Goal: Find specific page/section: Find specific page/section

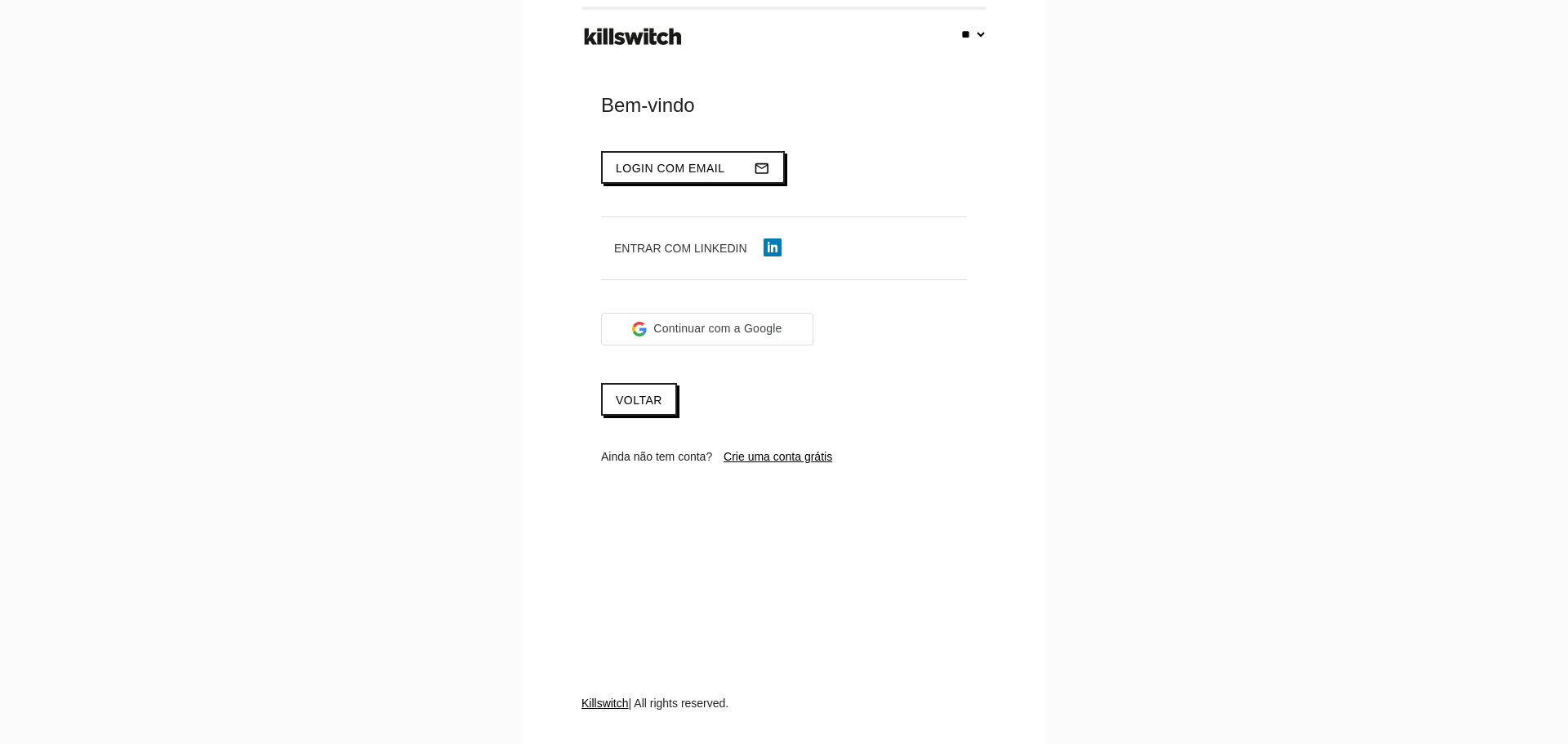
select select "**"
type input "**********"
click at [713, 167] on span "Login com email" at bounding box center [670, 168] width 109 height 13
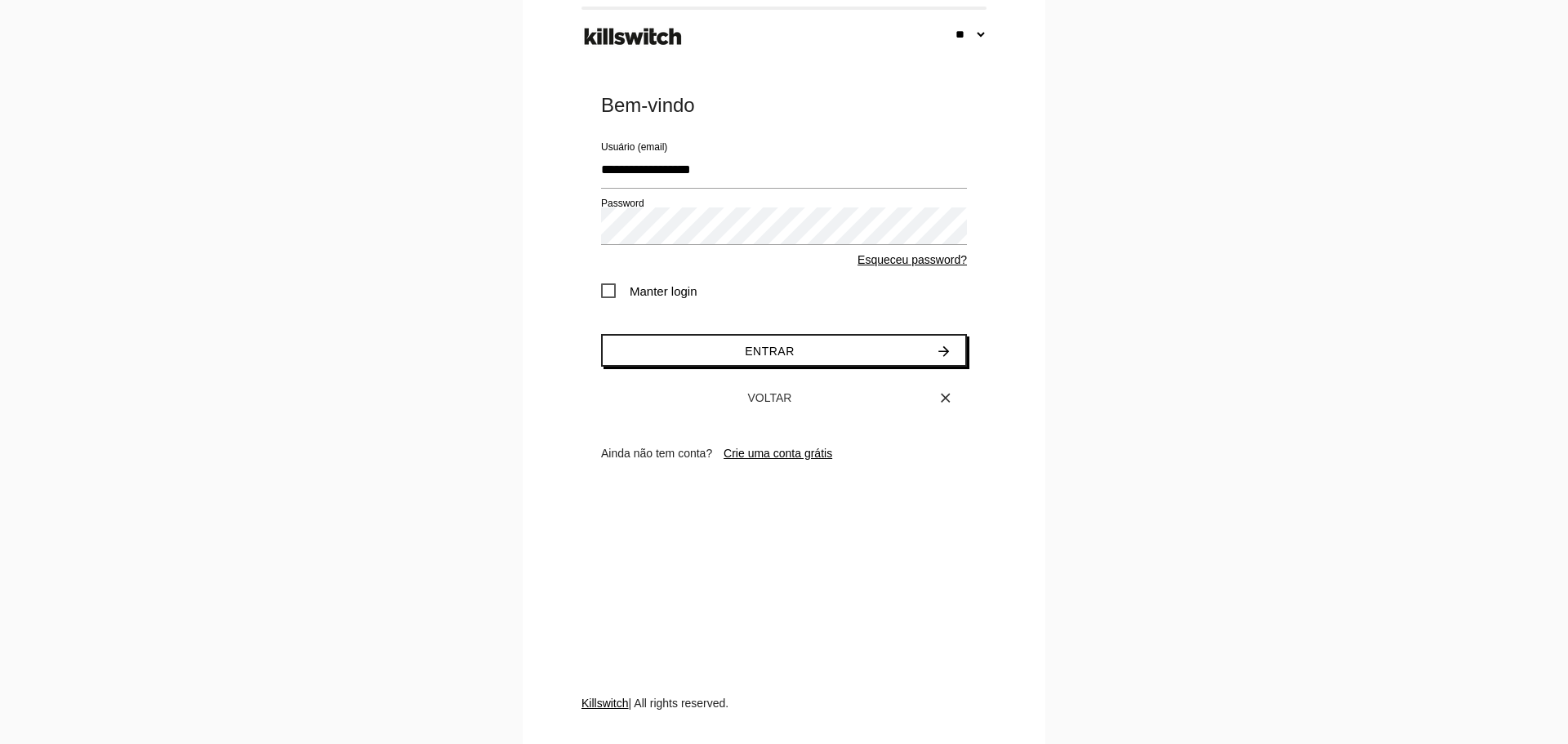
click at [675, 288] on span "Manter login" at bounding box center [650, 290] width 96 height 21
click at [724, 350] on button "Entrar arrow_forward" at bounding box center [784, 350] width 365 height 33
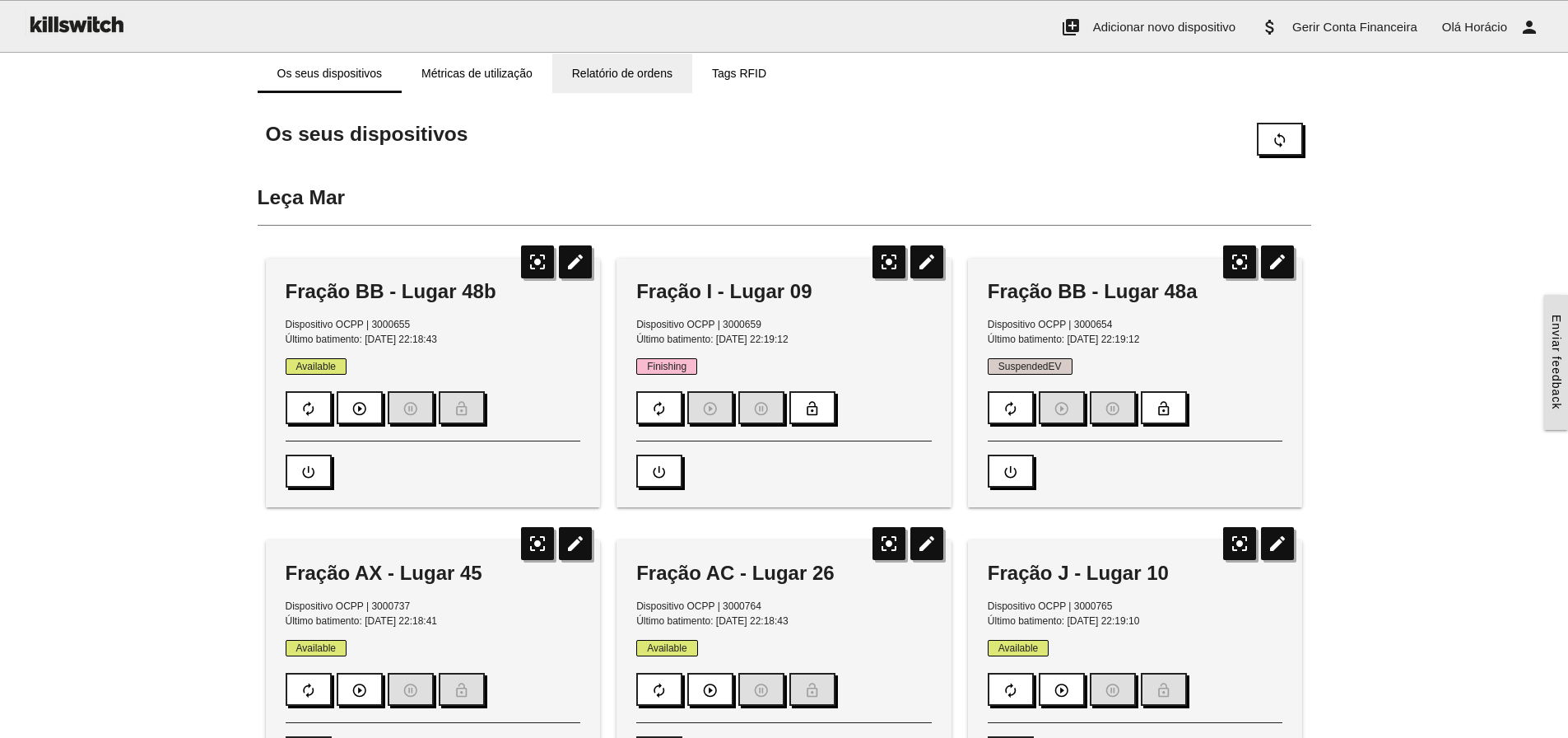
click at [605, 72] on link "Relatório de ordens" at bounding box center [621, 73] width 140 height 40
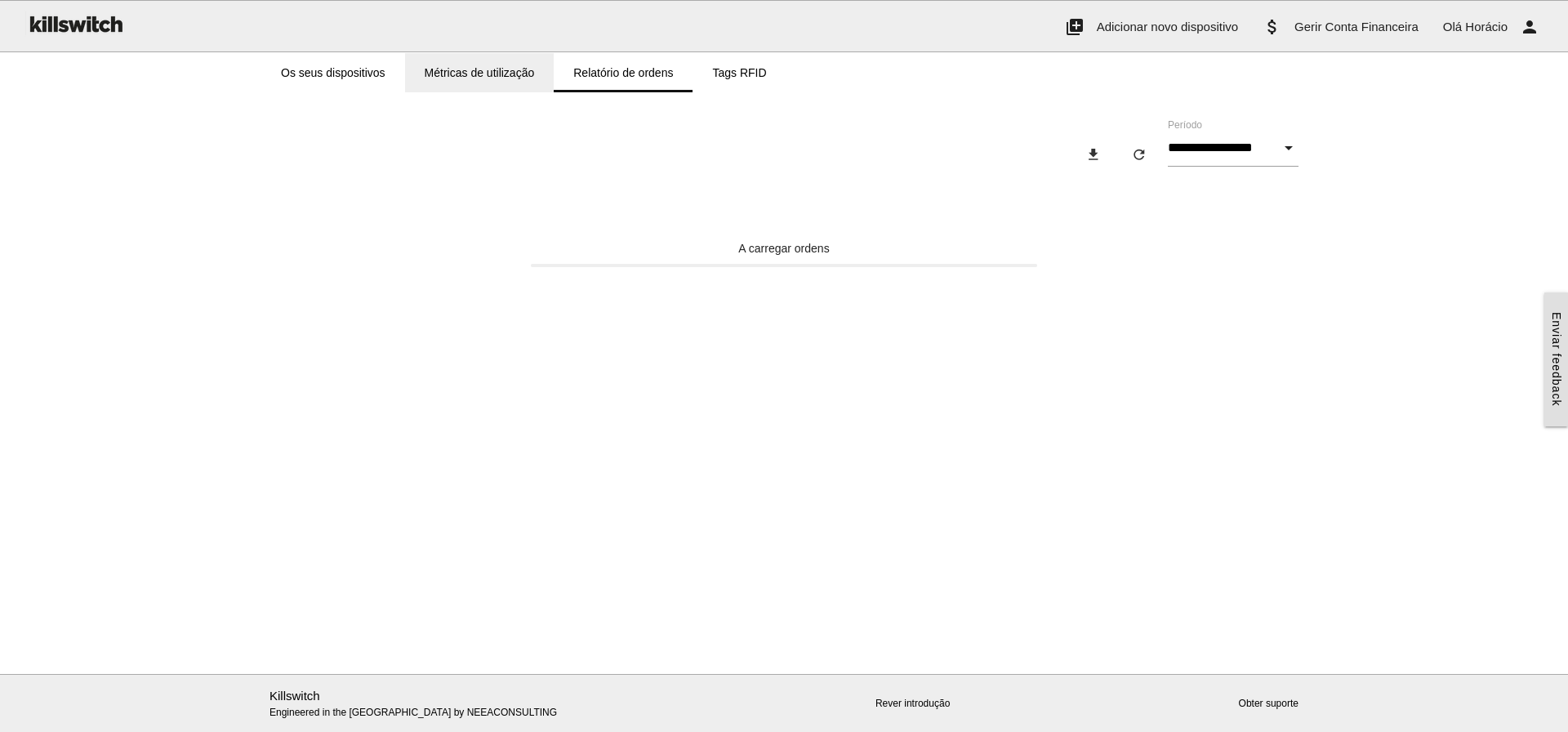
click at [473, 64] on link "Métricas de utilização" at bounding box center [479, 72] width 149 height 39
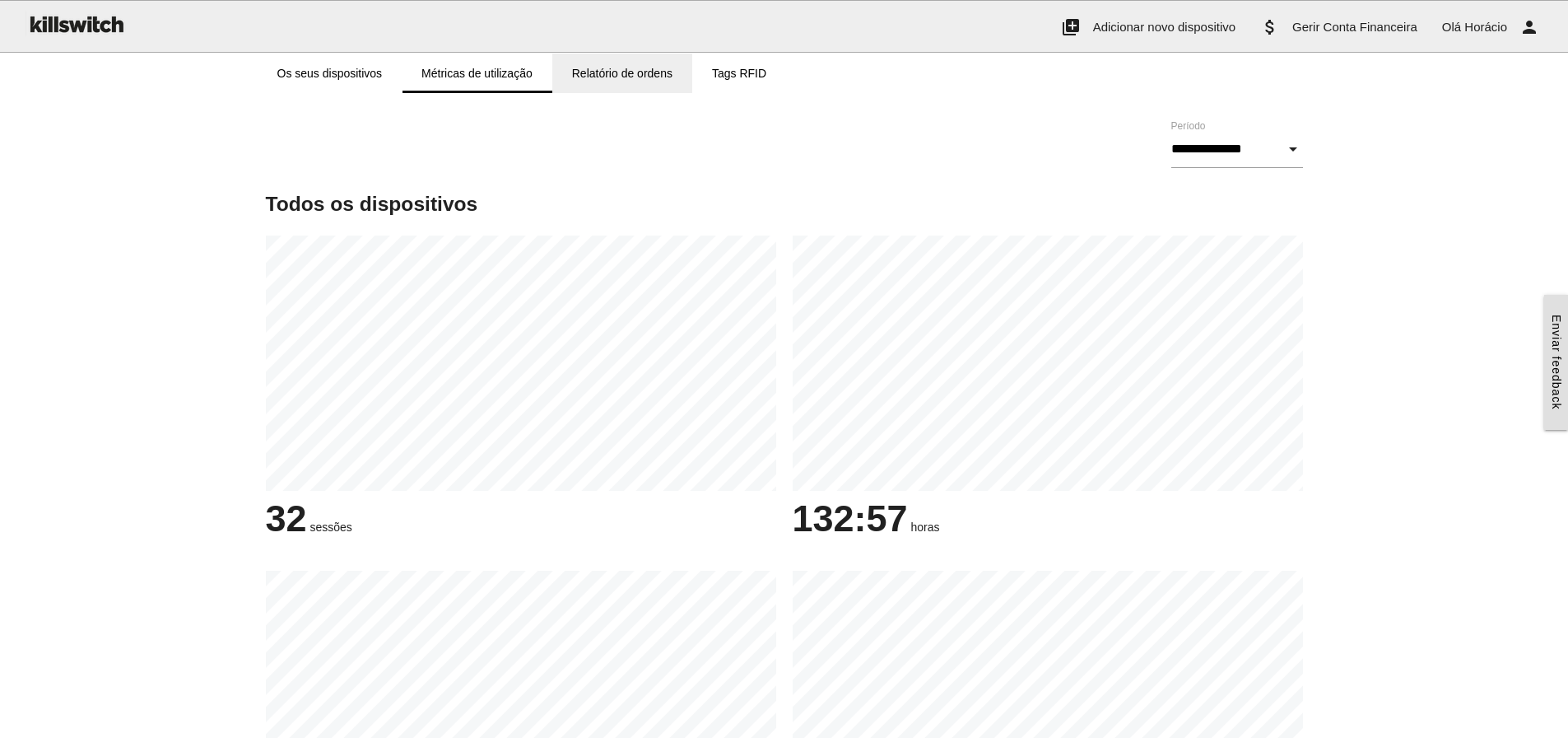
click at [620, 77] on link "Relatório de ordens" at bounding box center [621, 73] width 140 height 40
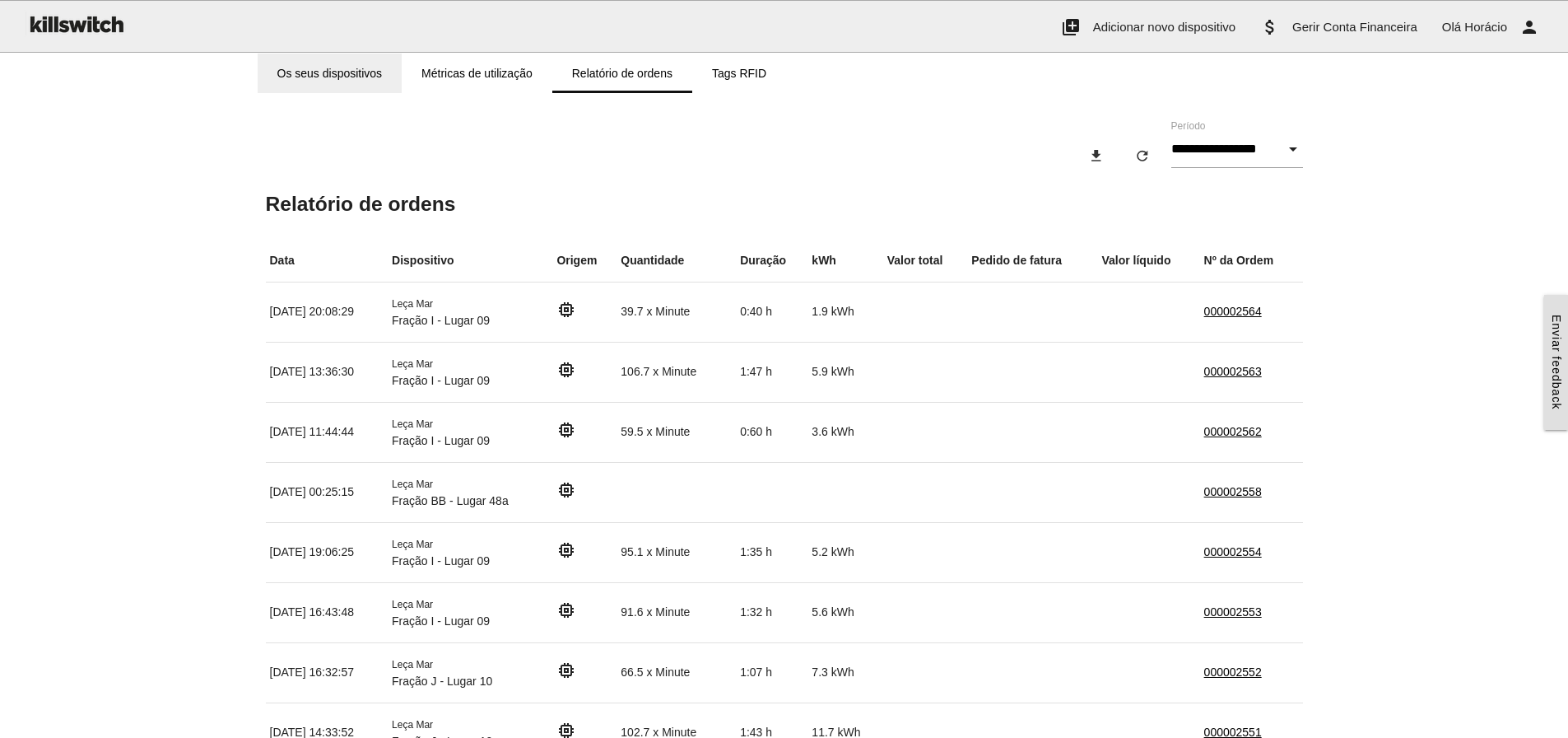
click at [311, 68] on link "Os seus dispositivos" at bounding box center [330, 73] width 145 height 40
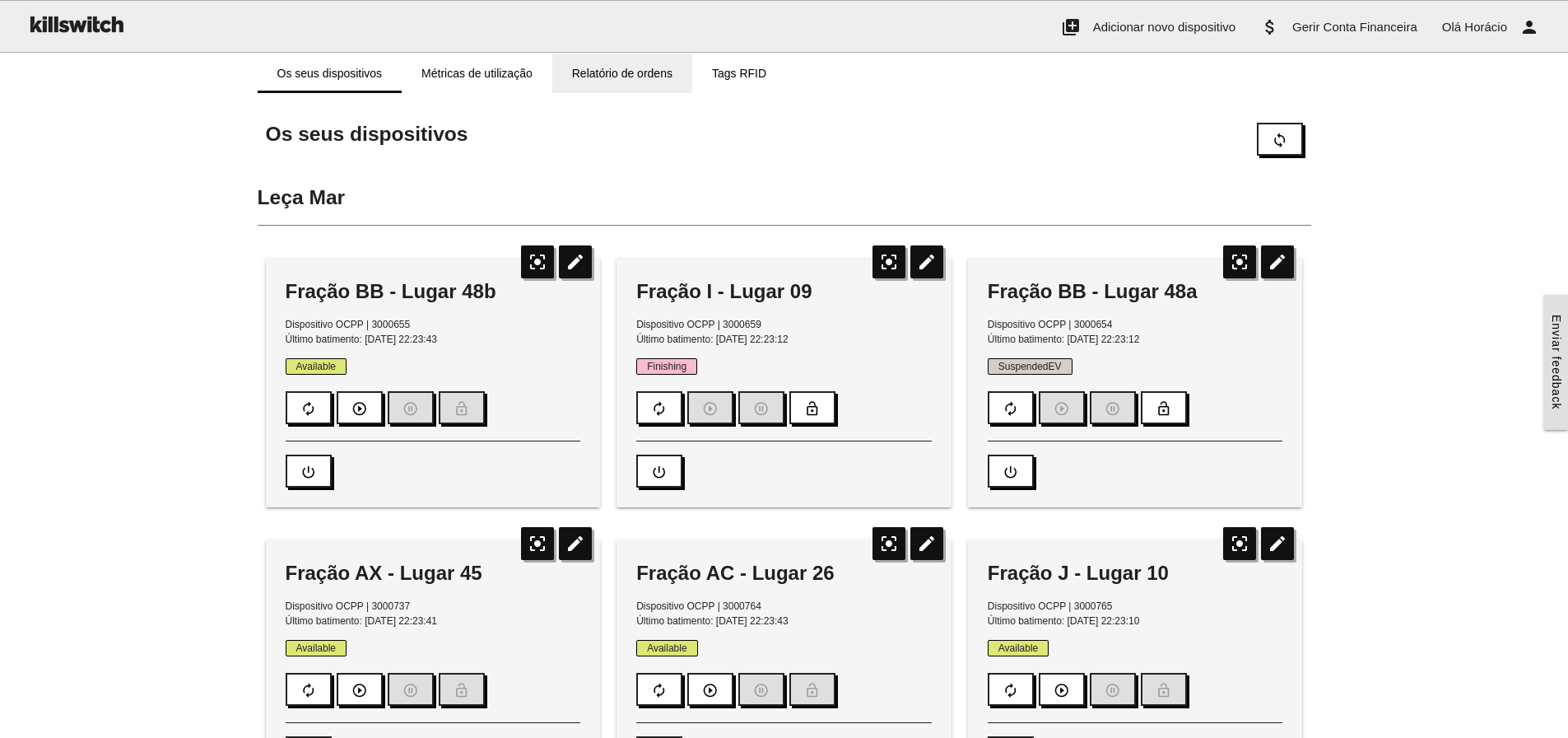
click at [644, 61] on link "Relatório de ordens" at bounding box center [621, 73] width 140 height 40
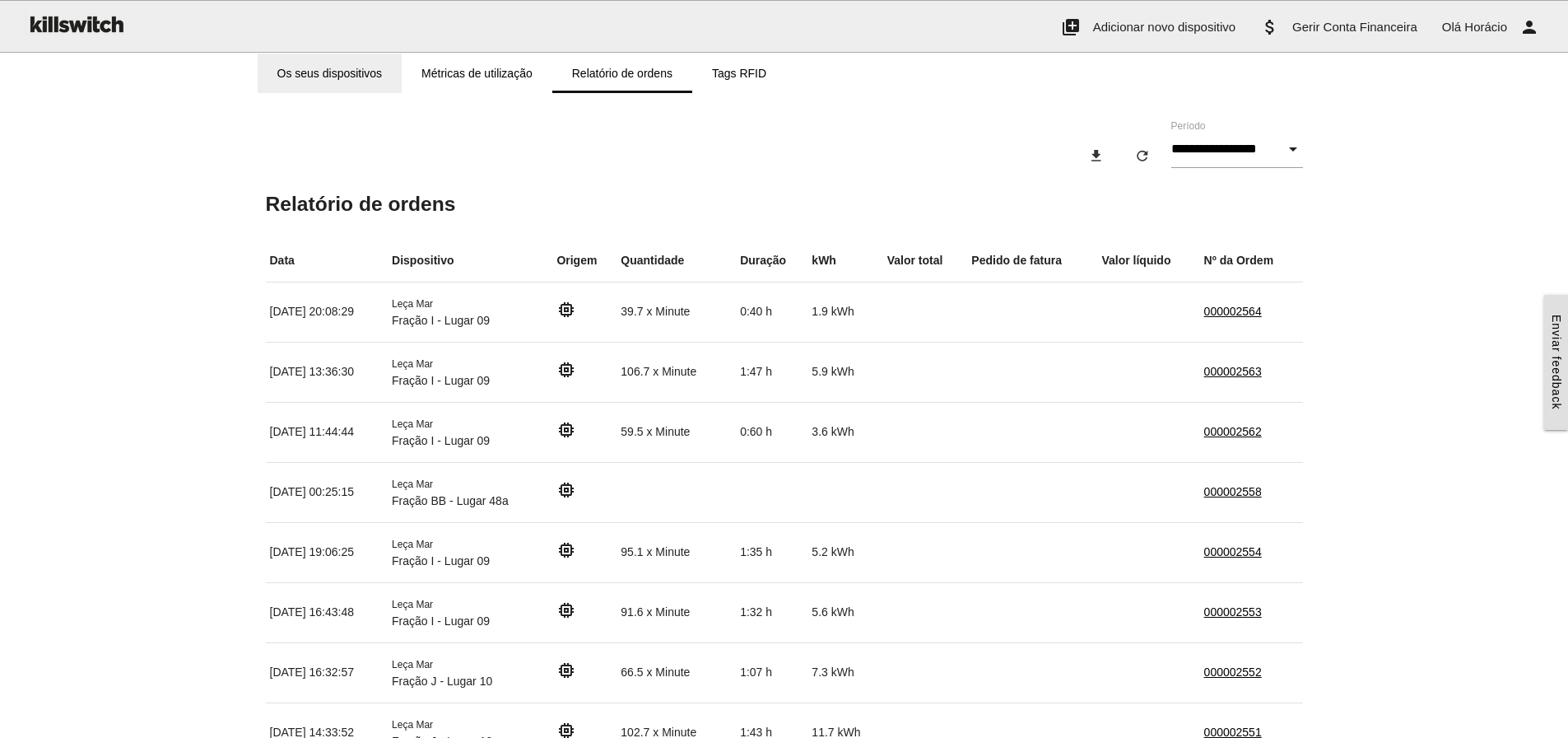
click at [340, 78] on link "Os seus dispositivos" at bounding box center [330, 73] width 145 height 40
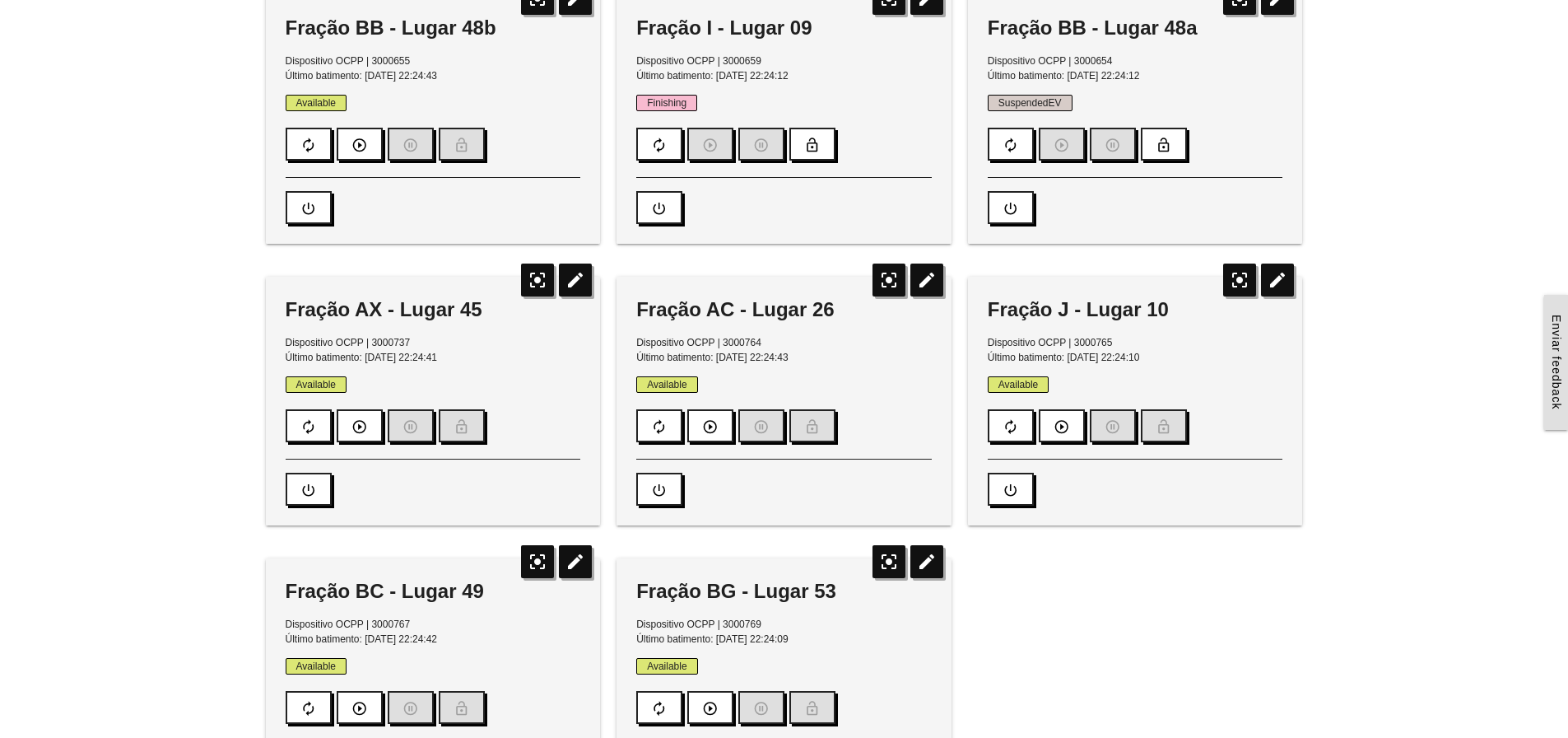
scroll to position [234, 0]
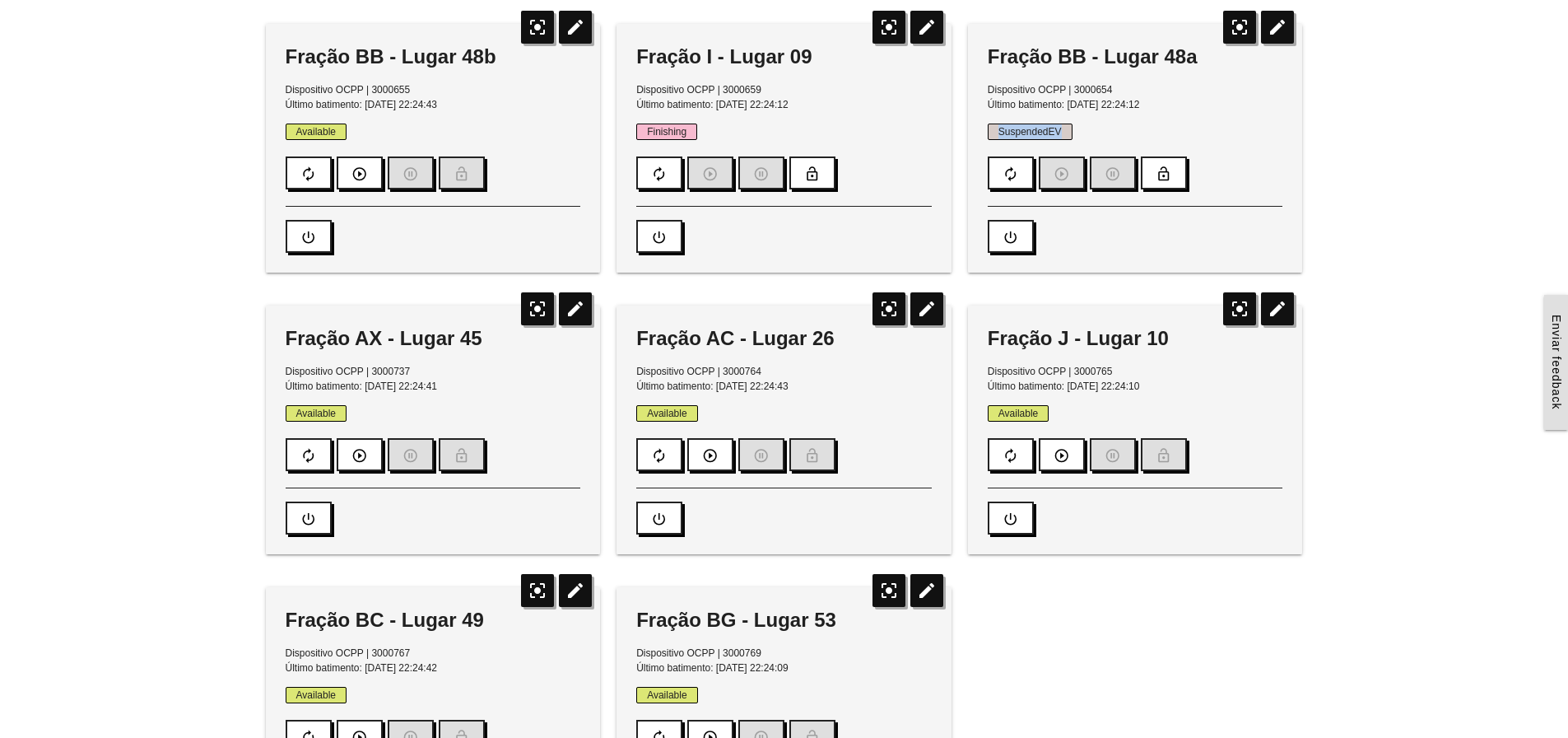
drag, startPoint x: 1063, startPoint y: 128, endPoint x: 988, endPoint y: 128, distance: 75.0
click at [988, 128] on span "SuspendedEV" at bounding box center [1030, 132] width 85 height 16
click at [690, 133] on span "Finishing" at bounding box center [666, 132] width 61 height 16
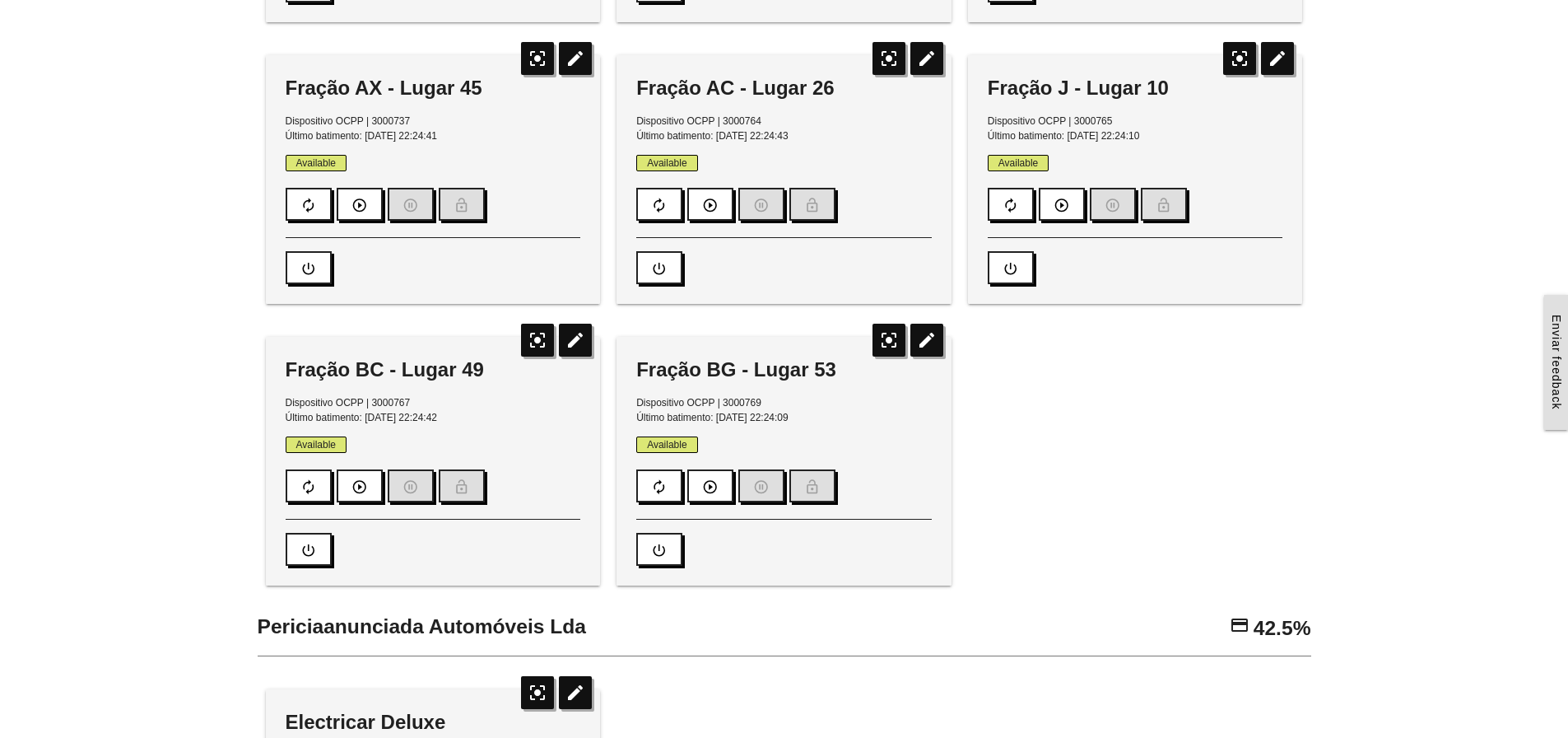
scroll to position [482, 0]
